Goal: Task Accomplishment & Management: Use online tool/utility

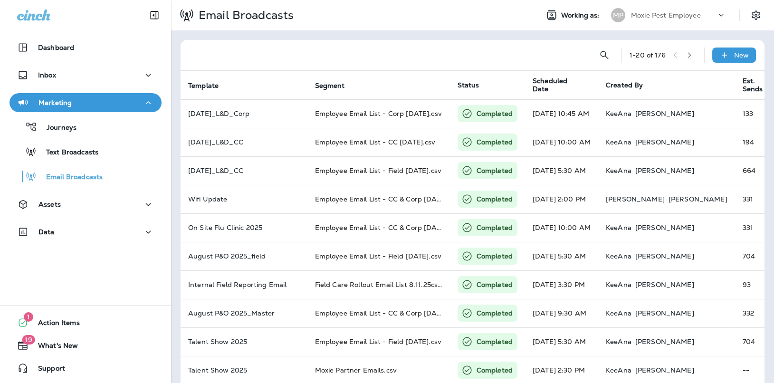
click at [676, 21] on div "Moxie Pest Employee" at bounding box center [674, 15] width 86 height 14
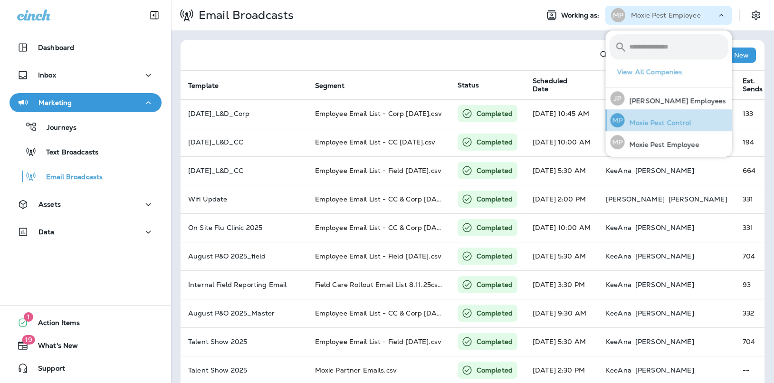
click at [654, 120] on p "Moxie Pest Control" at bounding box center [657, 123] width 67 height 8
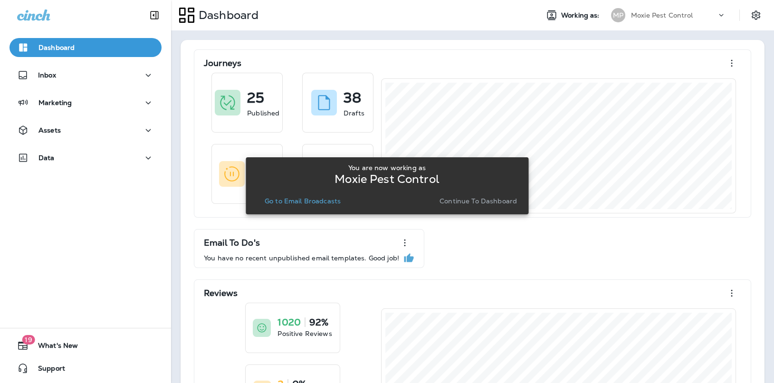
click at [477, 201] on p "Continue to Dashboard" at bounding box center [477, 201] width 77 height 8
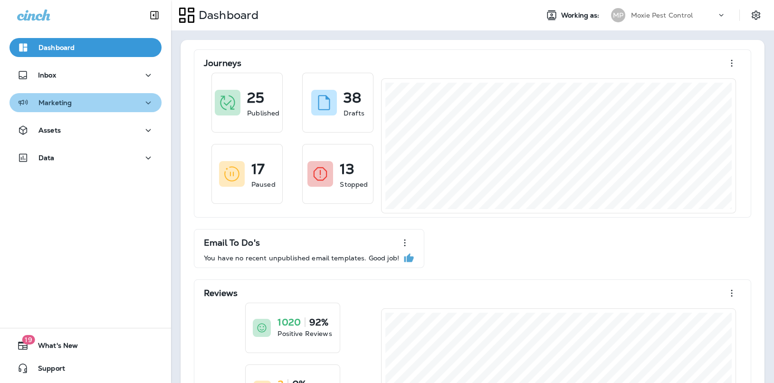
click at [143, 103] on icon "button" at bounding box center [148, 103] width 11 height 12
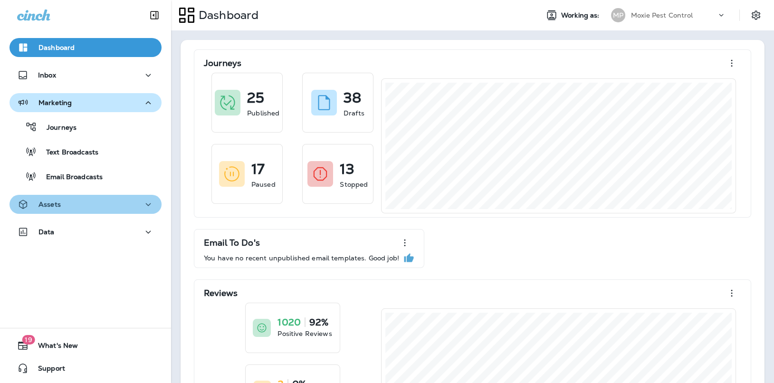
click at [141, 201] on div "Assets" at bounding box center [85, 205] width 137 height 12
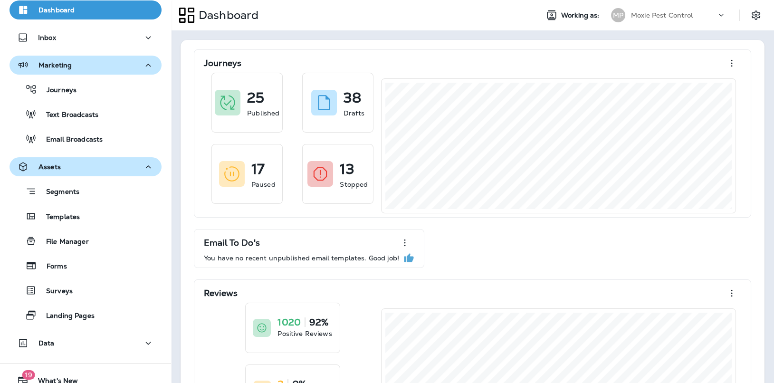
scroll to position [31, 0]
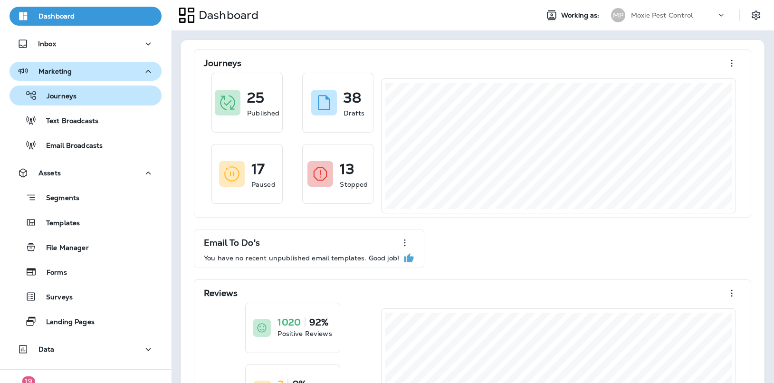
click at [101, 103] on button "Journeys" at bounding box center [86, 96] width 152 height 20
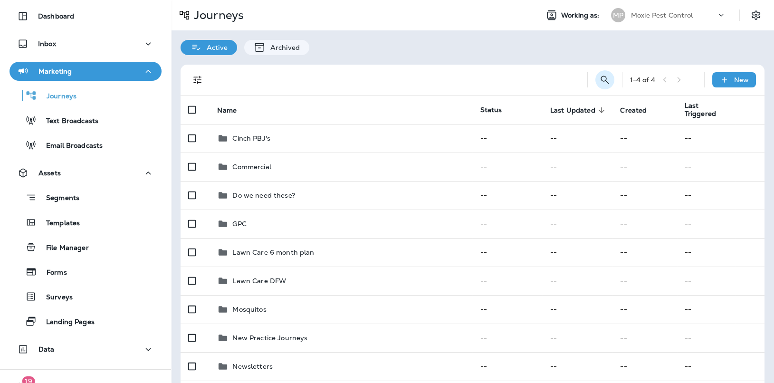
click at [610, 78] on icon "Search Journeys" at bounding box center [604, 79] width 11 height 11
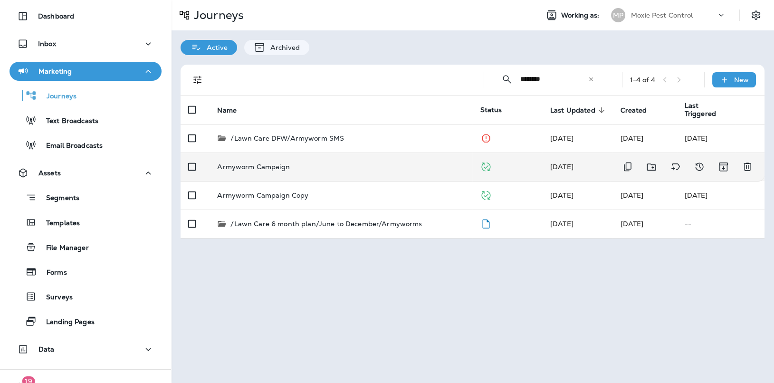
type input "********"
click at [271, 163] on p "Armyworm Campaign" at bounding box center [253, 167] width 72 height 8
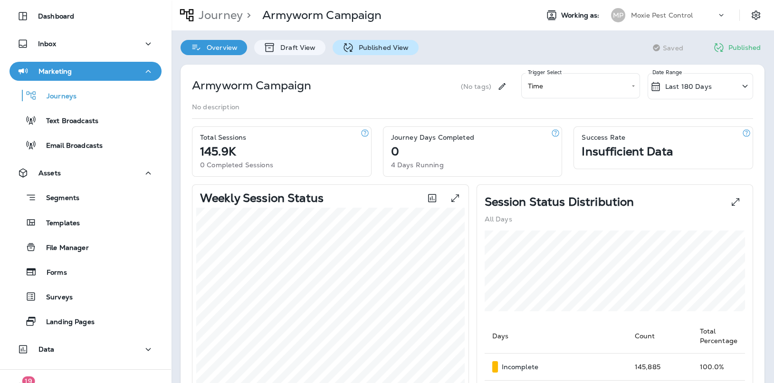
click at [377, 46] on p "Published View" at bounding box center [381, 48] width 55 height 8
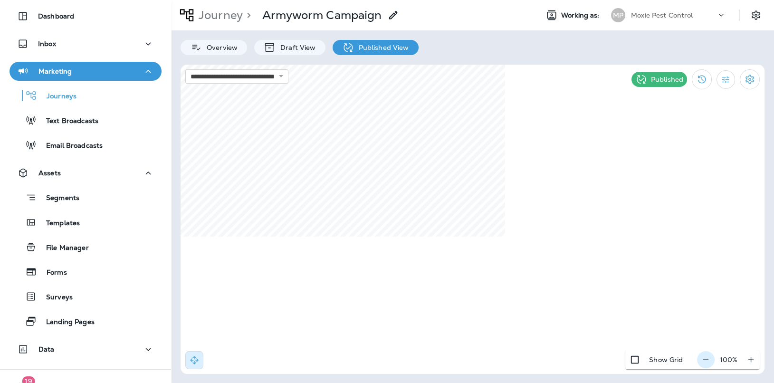
click at [705, 361] on icon "button" at bounding box center [706, 360] width 10 height 10
click at [705, 361] on icon "button" at bounding box center [710, 360] width 10 height 10
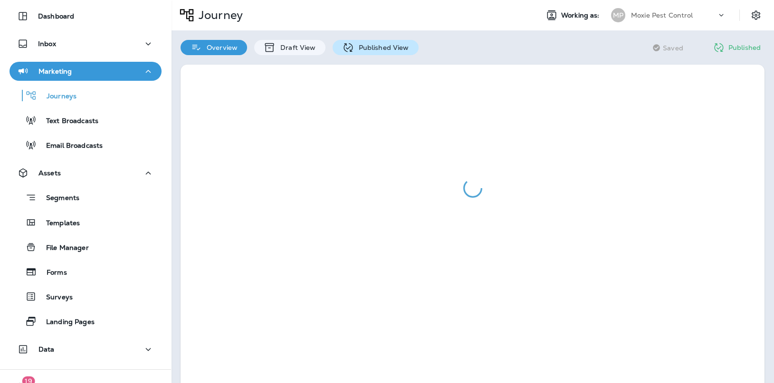
click at [375, 48] on p "Published View" at bounding box center [381, 48] width 55 height 8
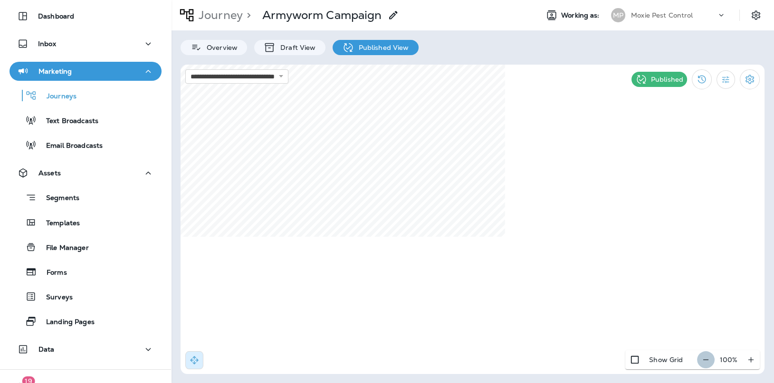
click at [705, 360] on icon "button" at bounding box center [706, 360] width 10 height 10
click at [705, 360] on icon "button" at bounding box center [710, 360] width 10 height 10
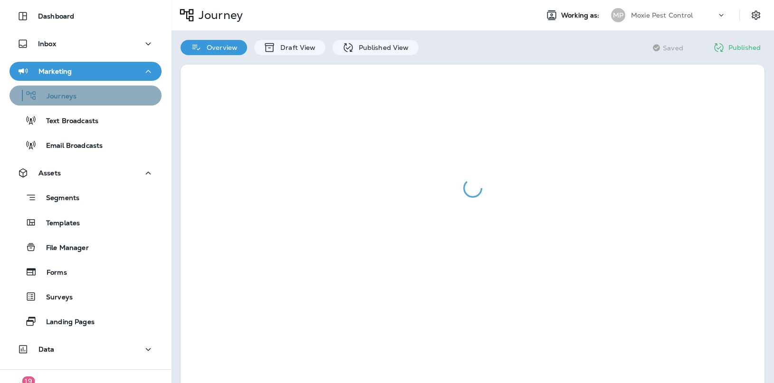
click at [70, 95] on p "Journeys" at bounding box center [56, 96] width 39 height 9
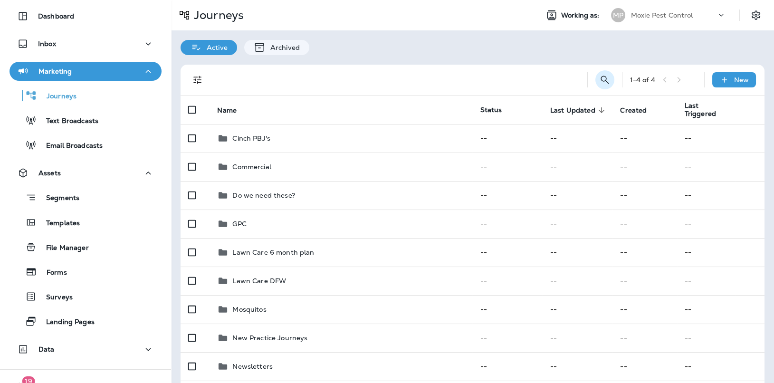
click at [601, 77] on icon "Search Journeys" at bounding box center [604, 79] width 11 height 11
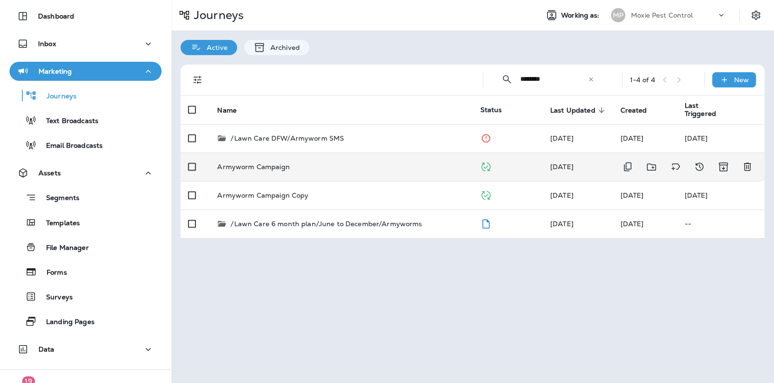
type input "********"
click at [273, 168] on p "Armyworm Campaign" at bounding box center [253, 167] width 72 height 8
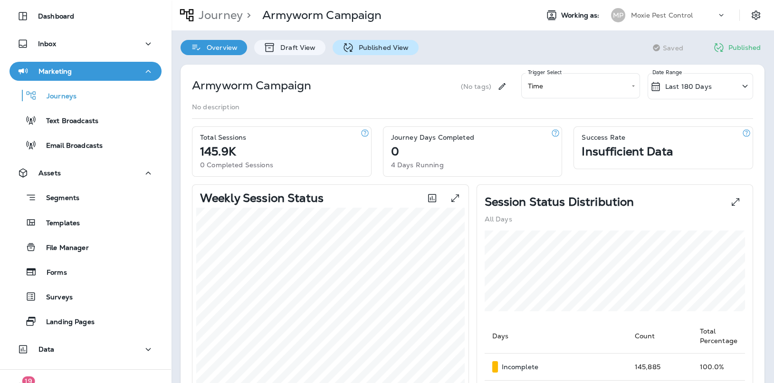
click at [372, 52] on div "Published View" at bounding box center [376, 47] width 86 height 15
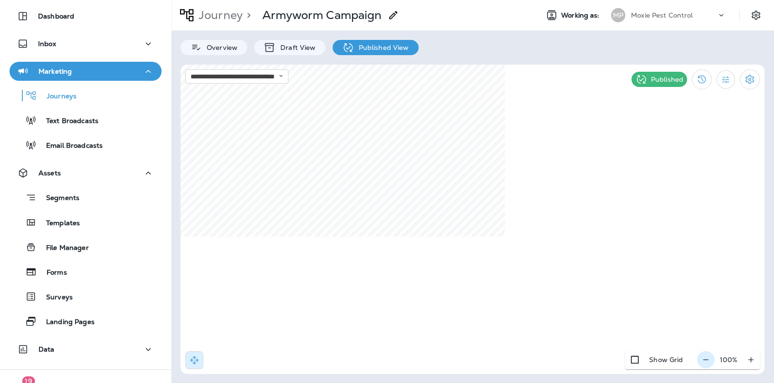
click at [705, 360] on icon "button" at bounding box center [705, 359] width 5 height 0
click at [705, 360] on icon "button" at bounding box center [710, 360] width 10 height 10
click at [706, 360] on icon "button" at bounding box center [711, 360] width 10 height 10
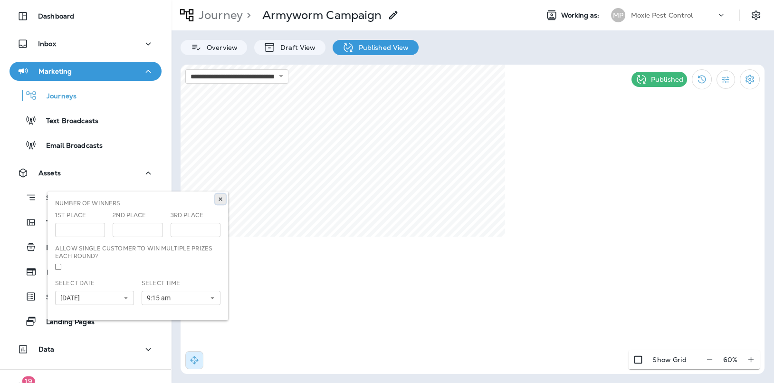
click at [219, 198] on icon at bounding box center [221, 199] width 6 height 6
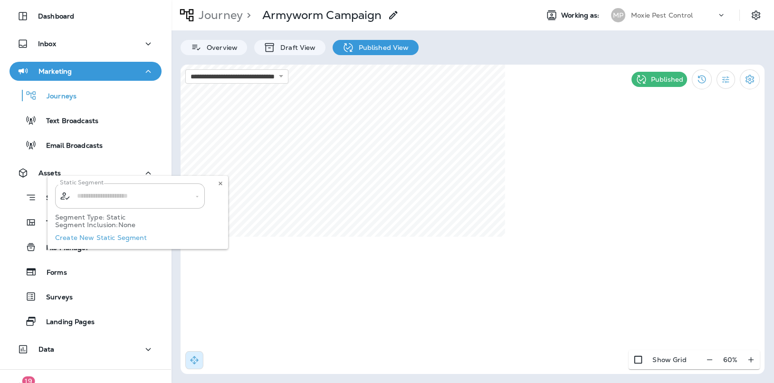
type input "**********"
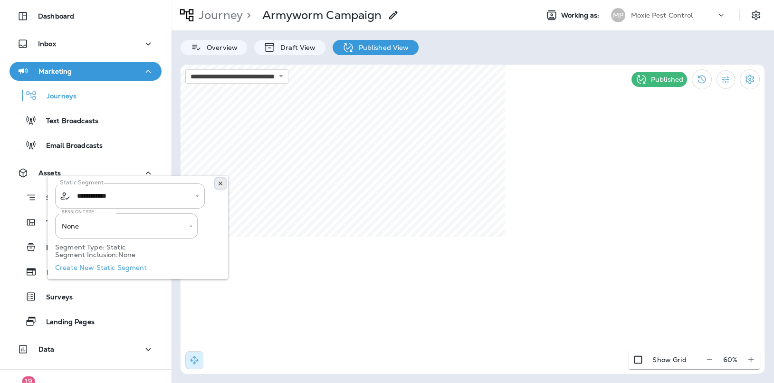
click at [221, 183] on use at bounding box center [220, 183] width 3 height 4
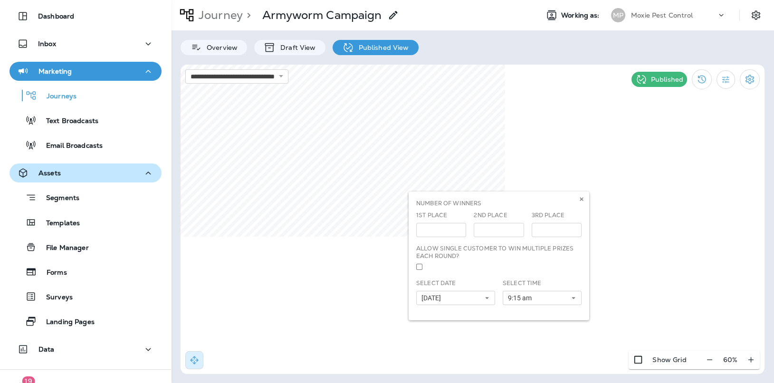
click at [153, 175] on div "**********" at bounding box center [387, 191] width 774 height 383
